Goal: Book appointment/travel/reservation

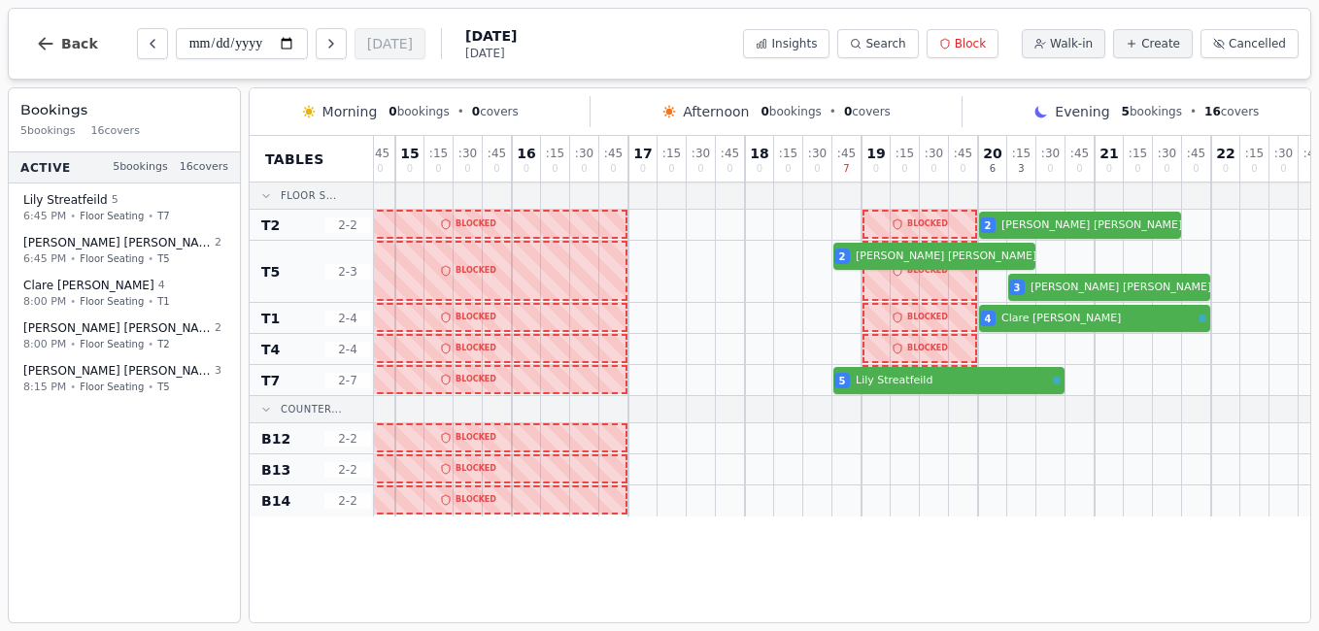
scroll to position [0, 357]
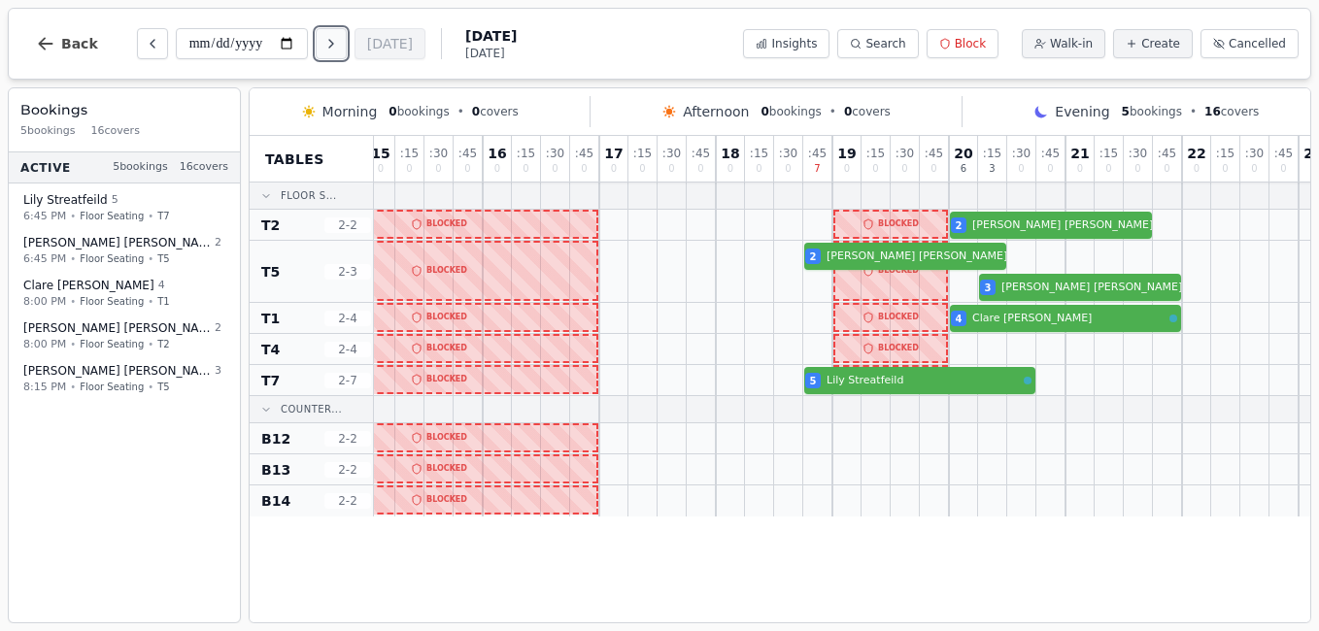
click at [325, 42] on icon "Next day" at bounding box center [331, 44] width 16 height 16
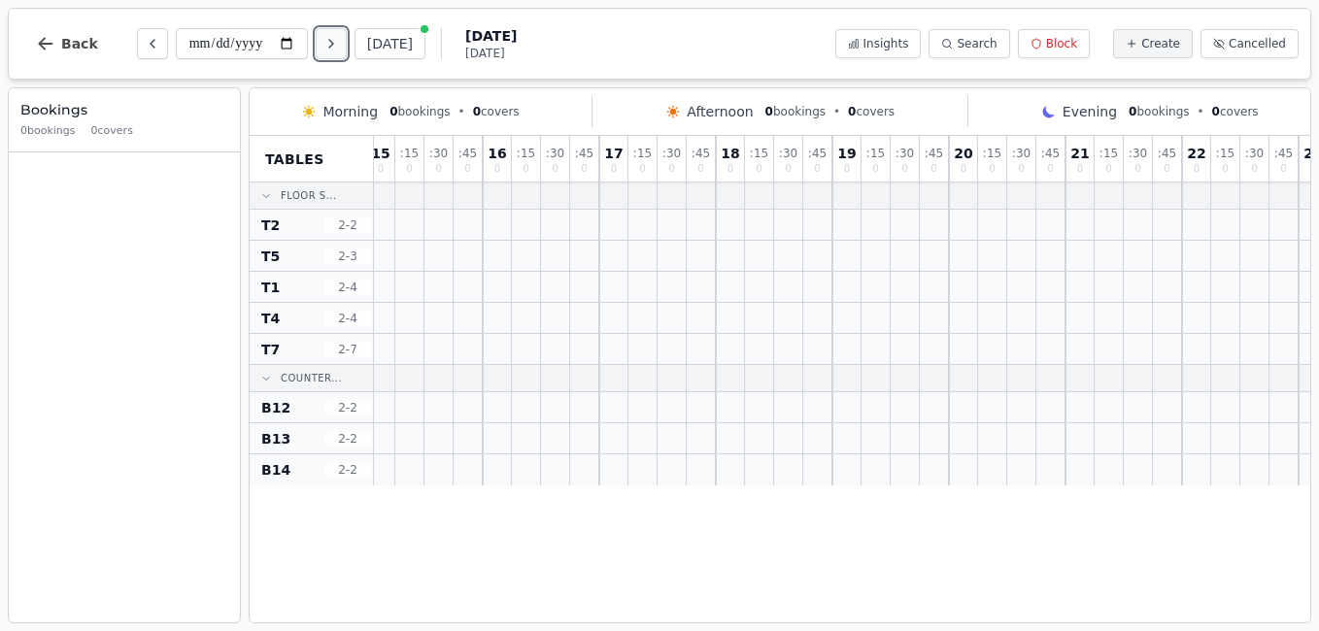
scroll to position [0, 0]
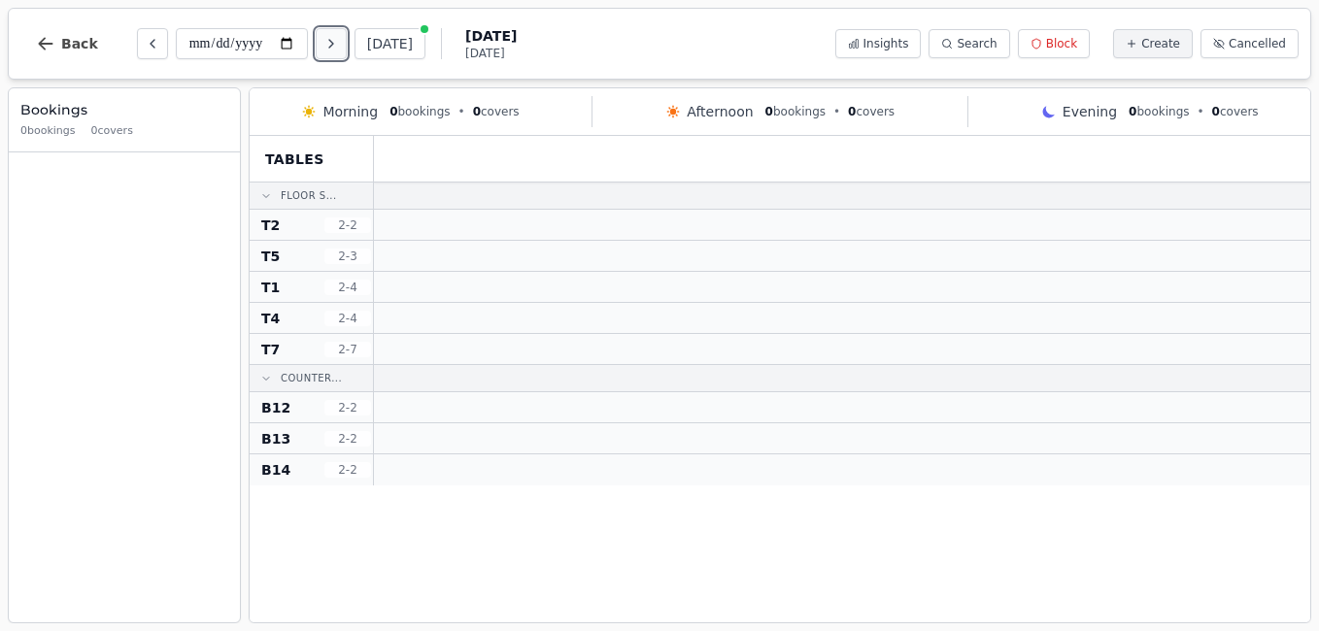
click at [325, 42] on icon "Next day" at bounding box center [331, 44] width 16 height 16
type input "**********"
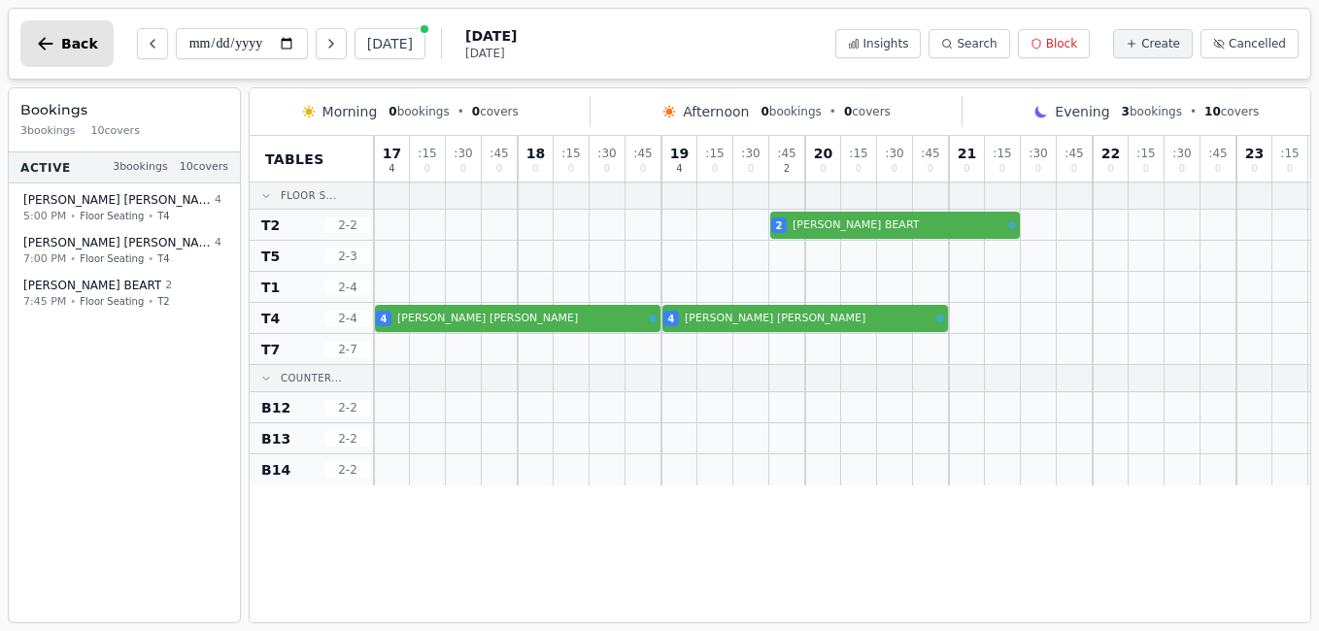
click at [79, 52] on button "Back" at bounding box center [66, 43] width 93 height 47
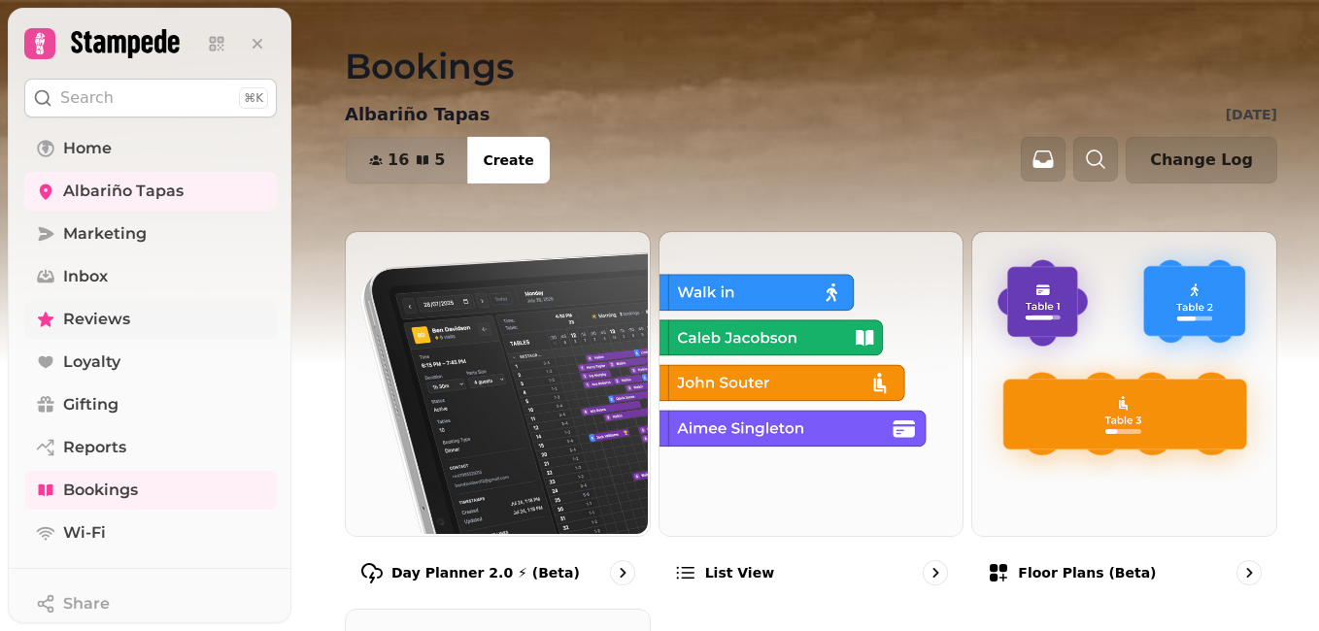
click at [118, 320] on span "Reviews" at bounding box center [96, 319] width 67 height 23
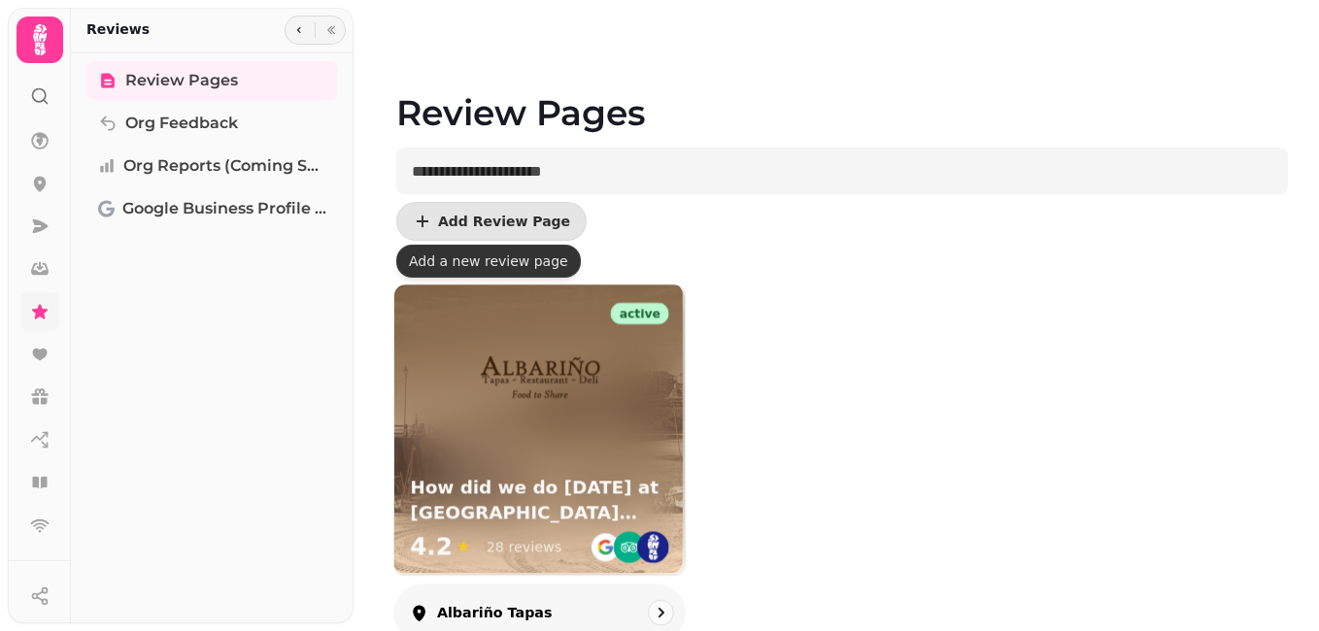
click at [556, 414] on img at bounding box center [539, 380] width 127 height 127
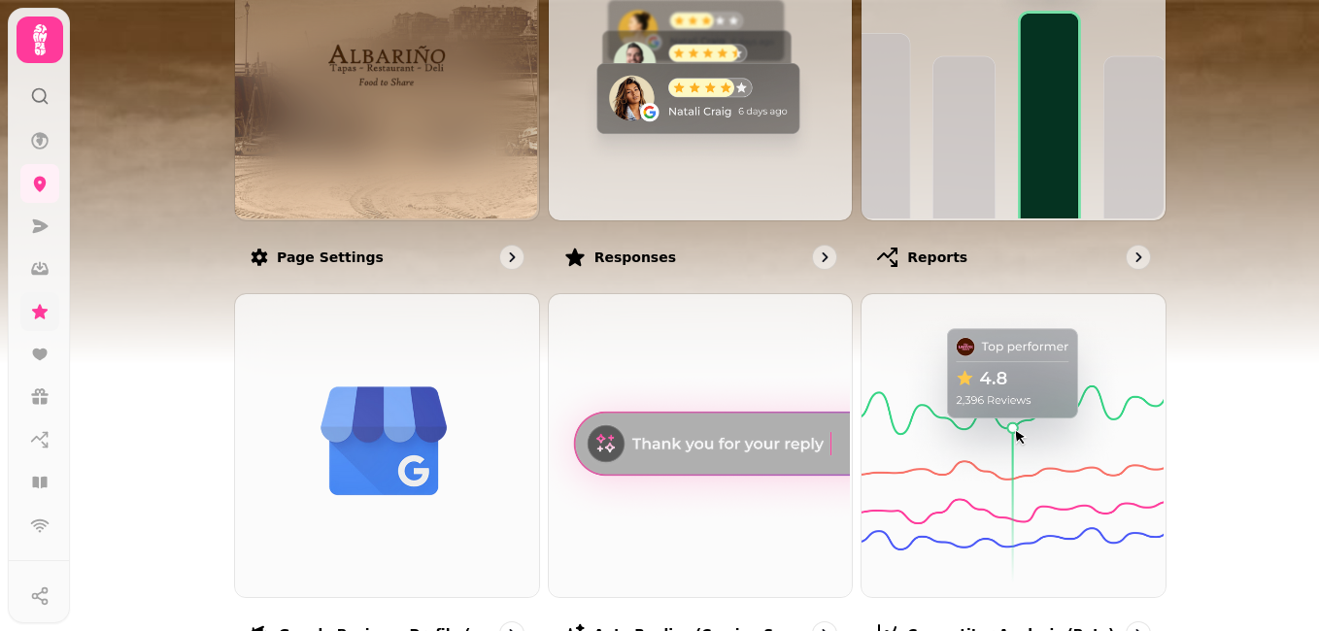
scroll to position [286, 0]
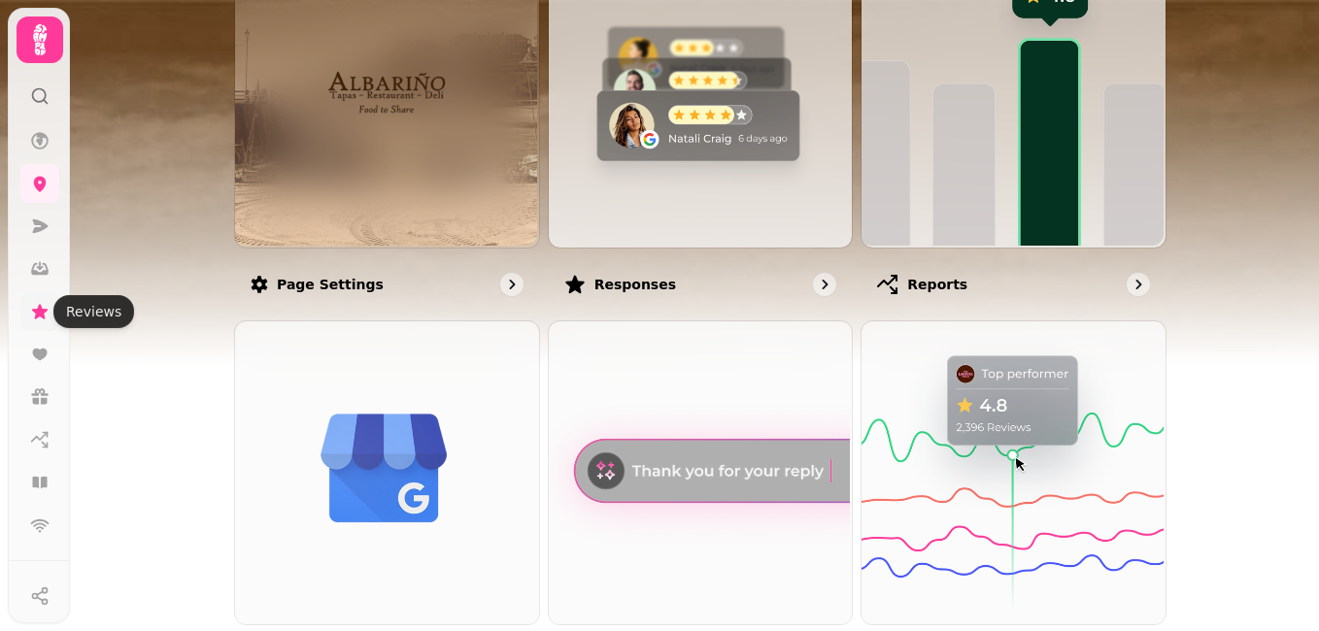
click at [39, 312] on icon at bounding box center [40, 311] width 16 height 15
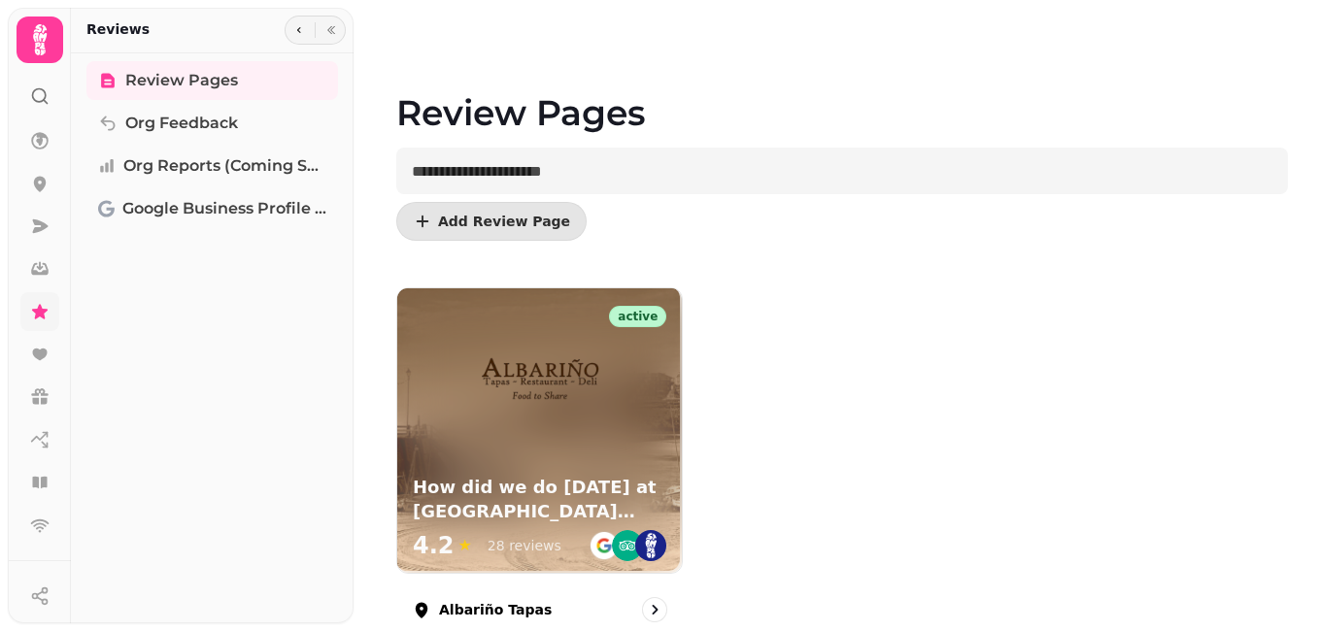
scroll to position [49, 0]
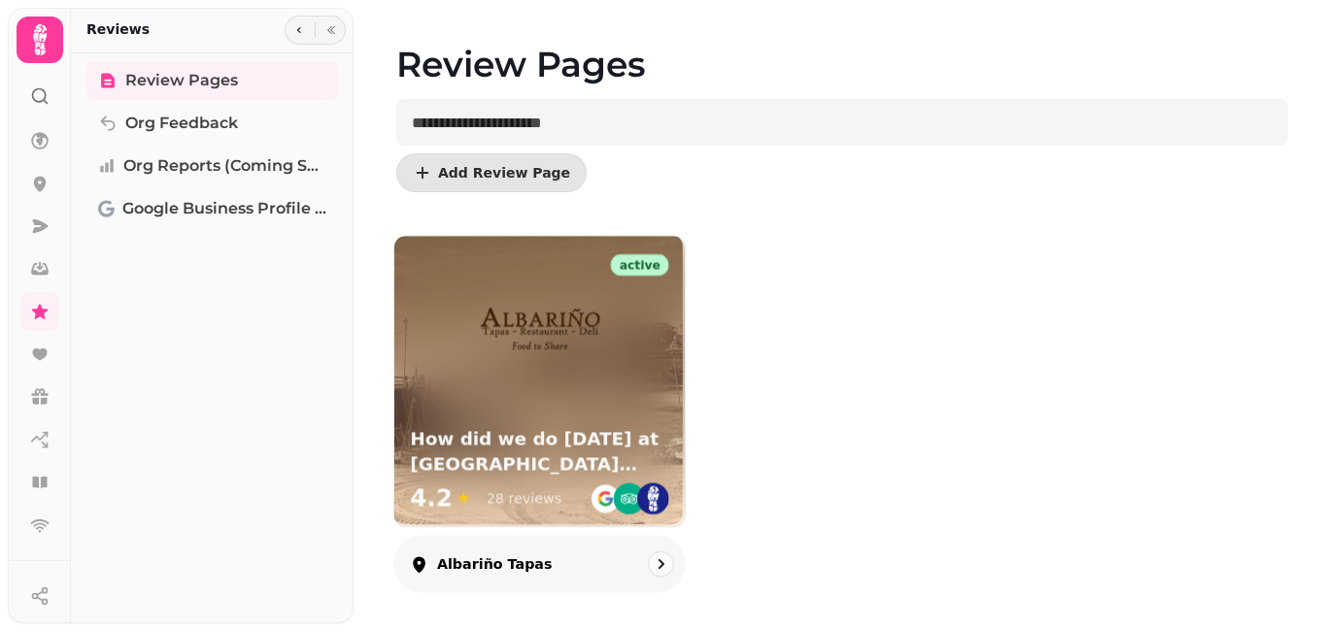
click at [652, 563] on icon "go to" at bounding box center [661, 564] width 19 height 19
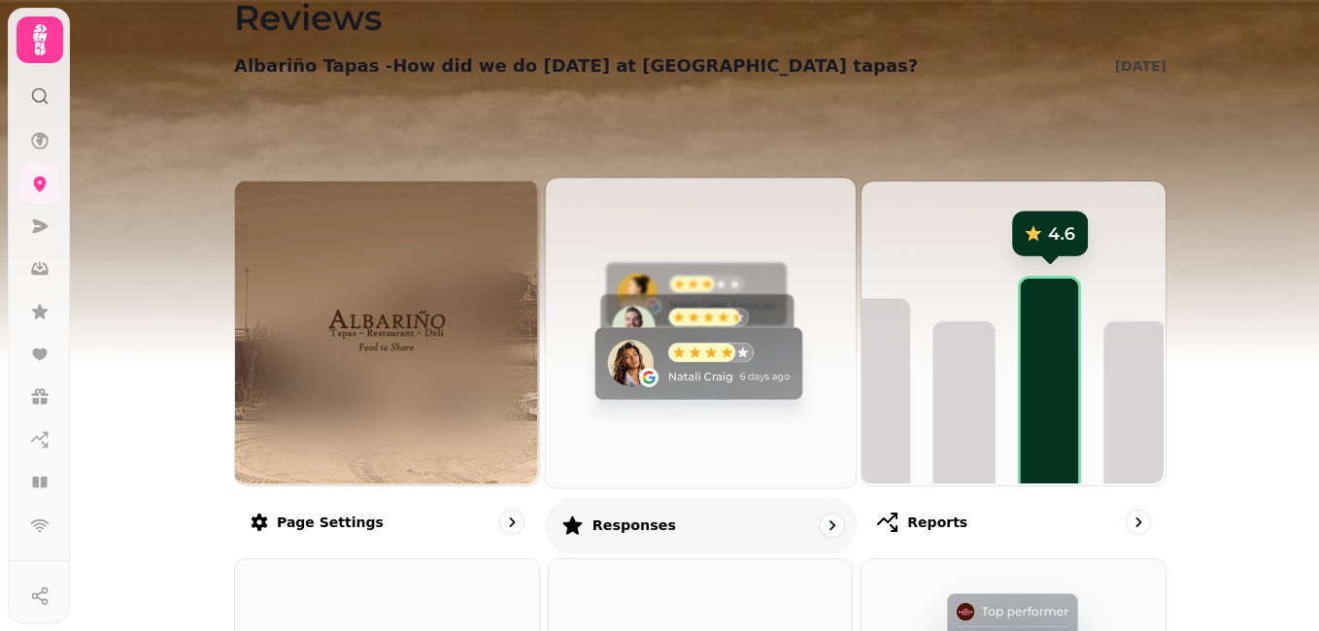
click at [738, 382] on img at bounding box center [698, 331] width 310 height 310
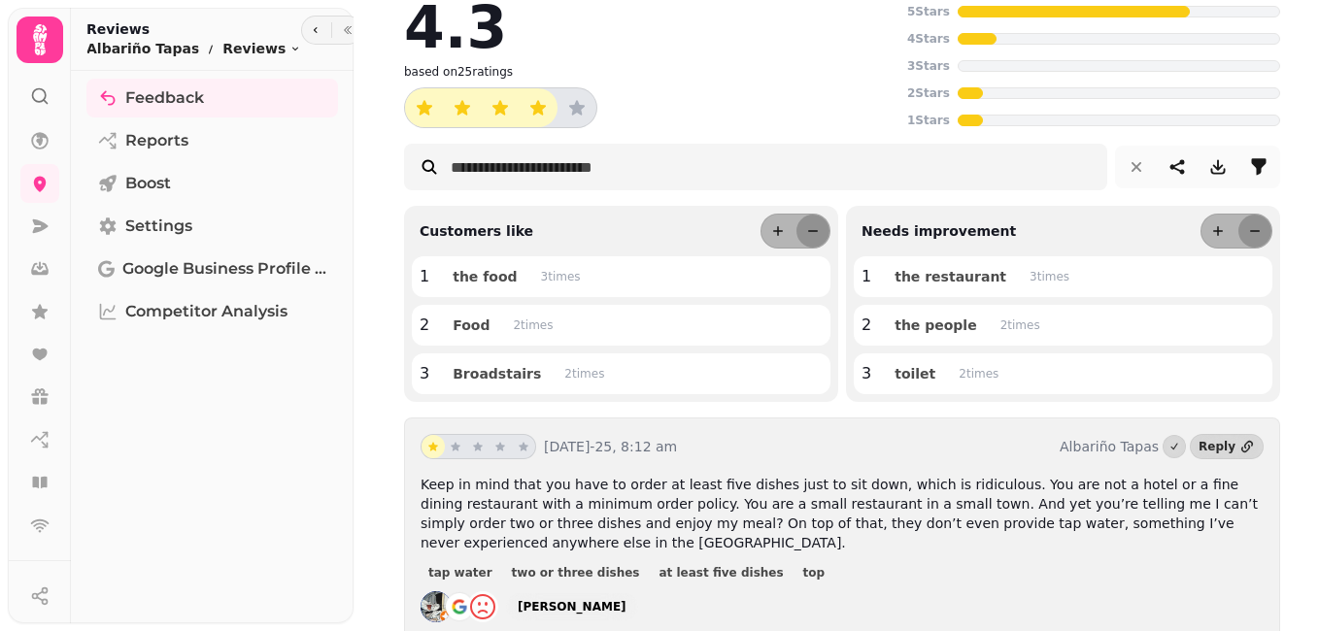
scroll to position [11, 0]
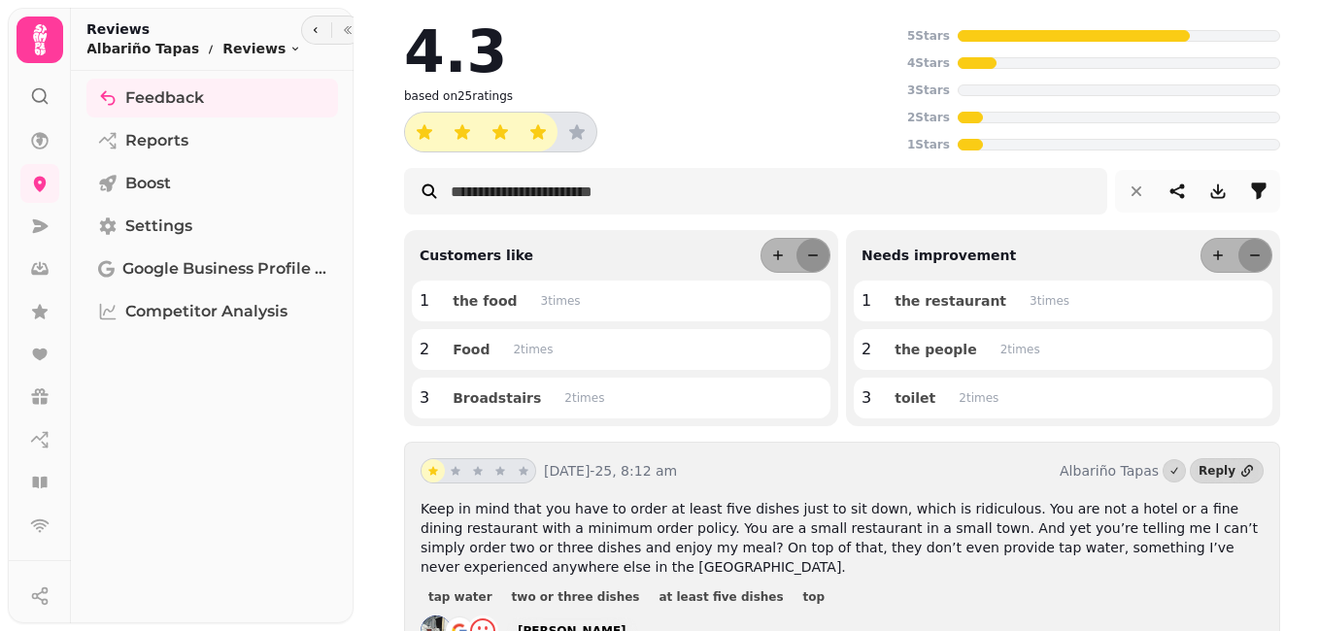
click at [36, 38] on icon at bounding box center [39, 39] width 39 height 39
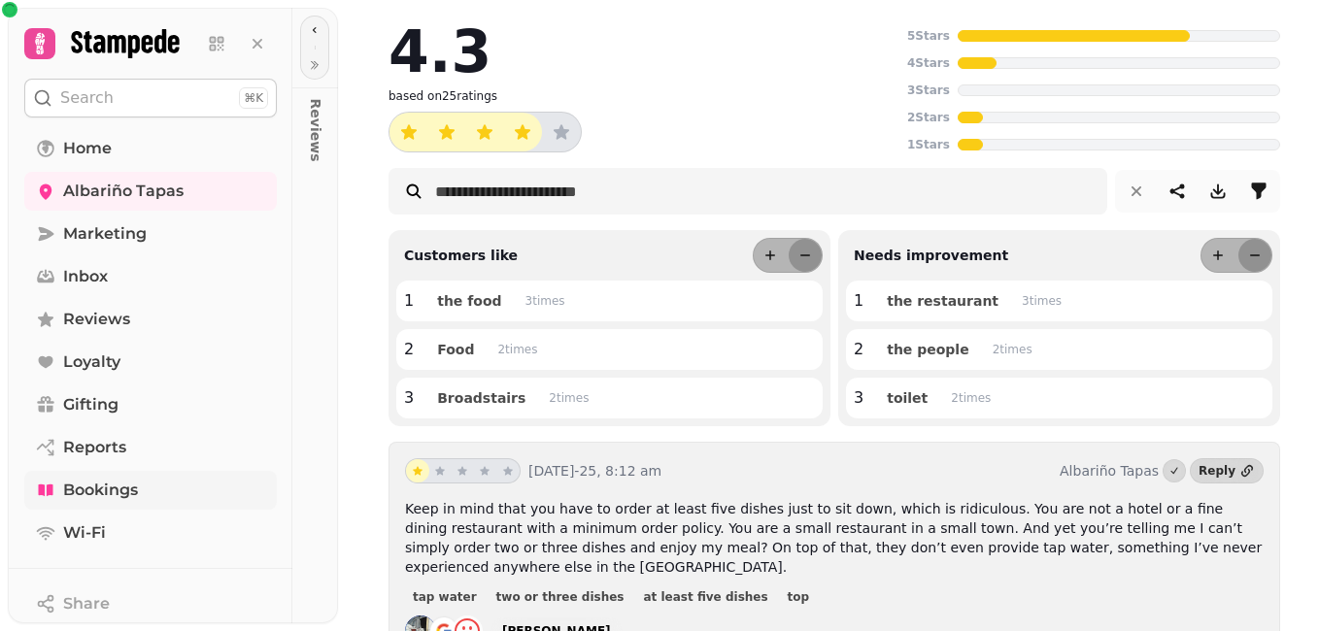
click at [104, 489] on span "Bookings" at bounding box center [100, 490] width 75 height 23
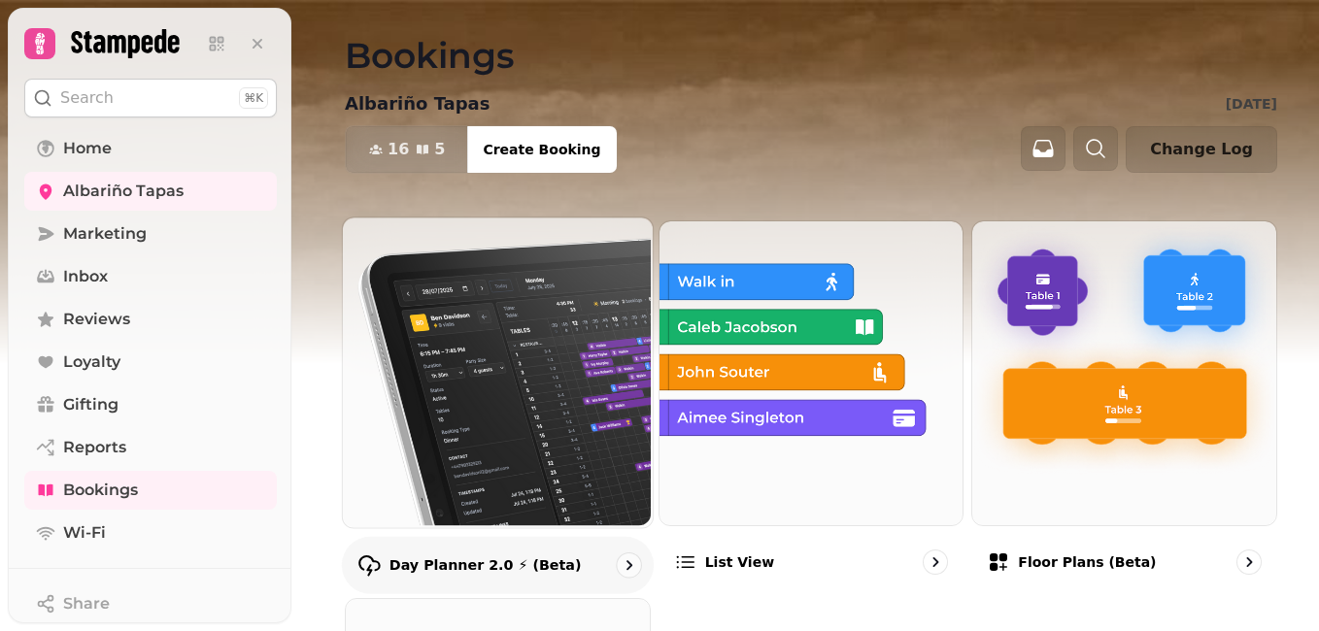
click at [461, 365] on img at bounding box center [496, 371] width 310 height 310
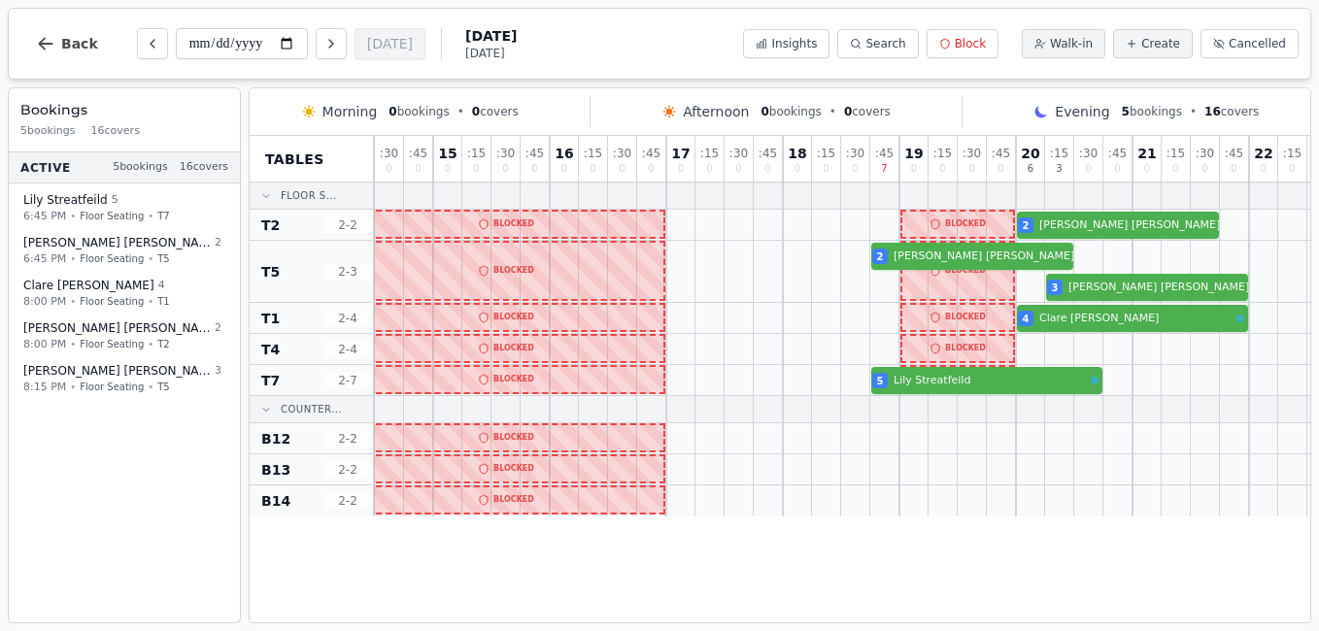
scroll to position [0, 283]
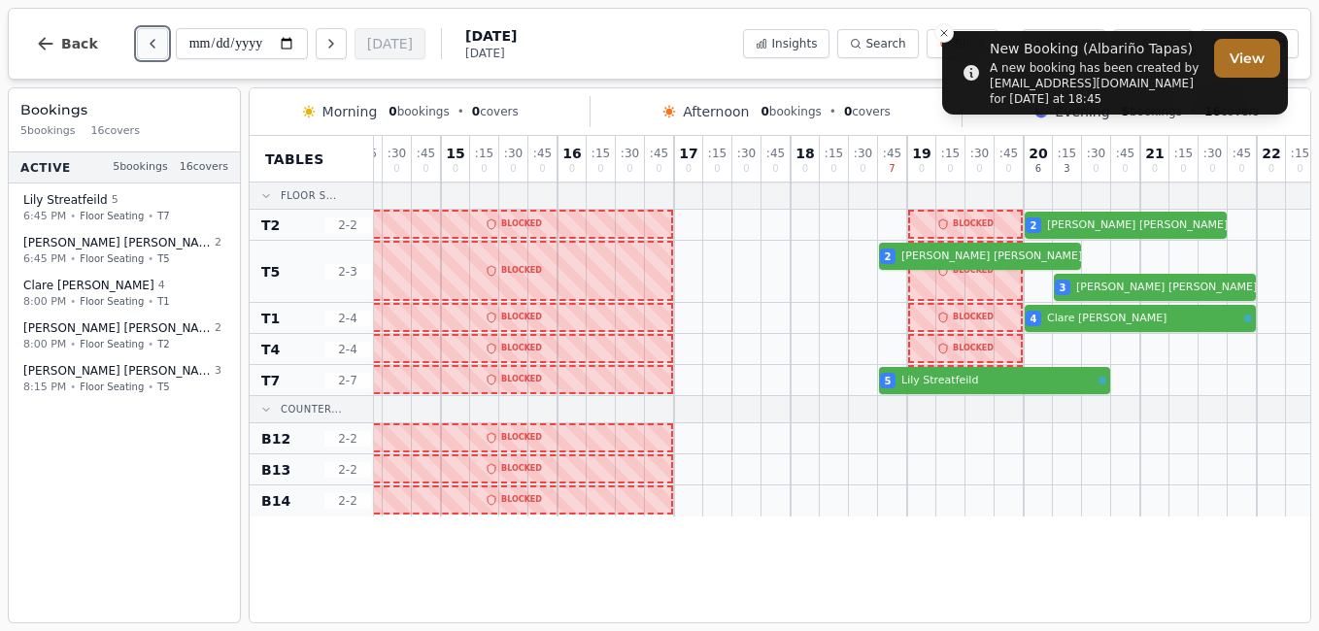
click at [148, 43] on icon "Previous day" at bounding box center [153, 44] width 16 height 16
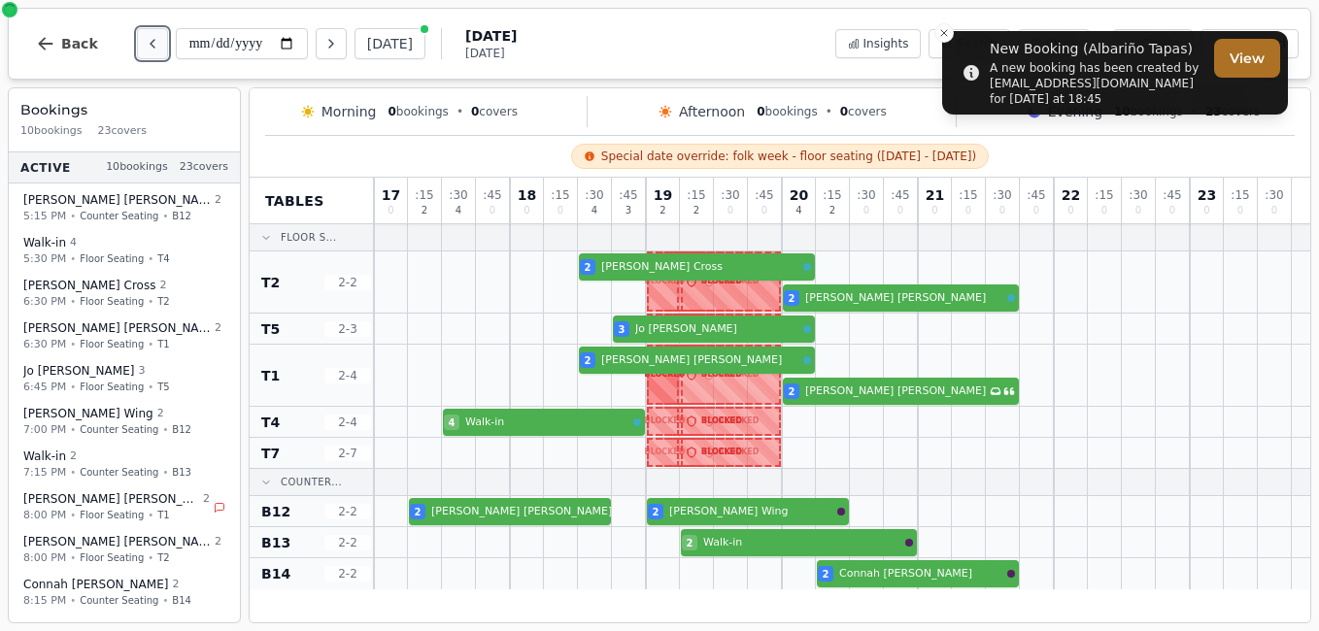
scroll to position [0, 0]
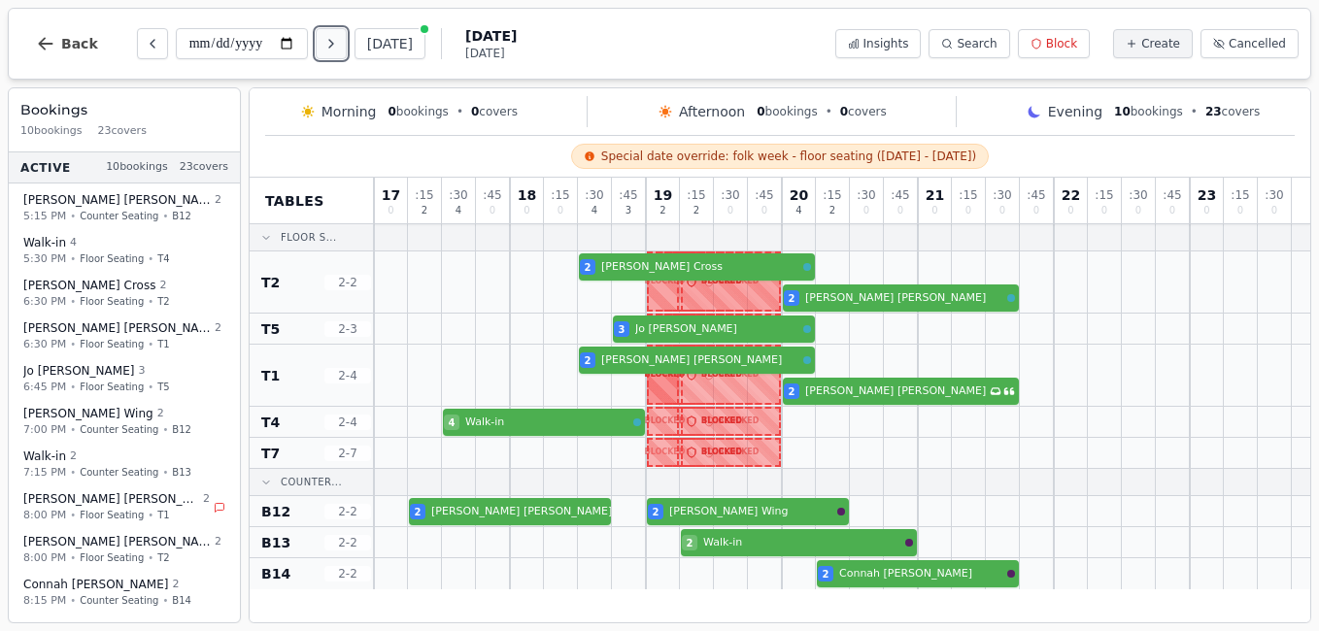
click at [338, 46] on icon "Next day" at bounding box center [331, 44] width 16 height 16
type input "**********"
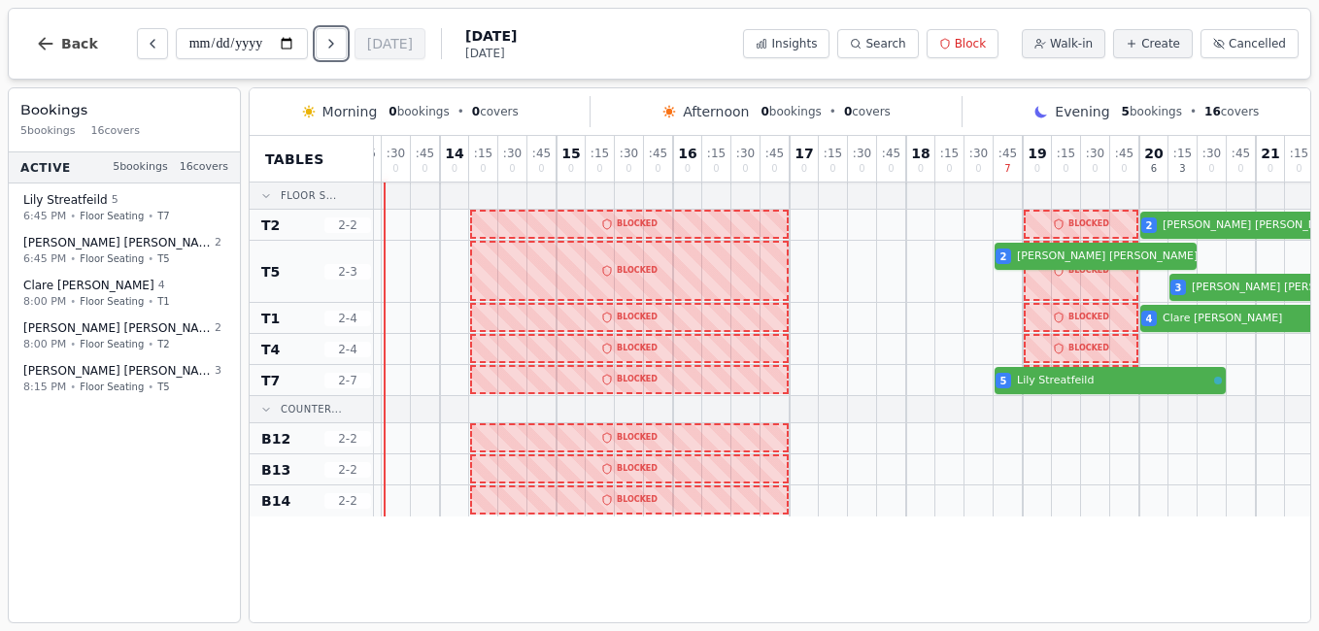
scroll to position [0, 433]
